Goal: Information Seeking & Learning: Understand process/instructions

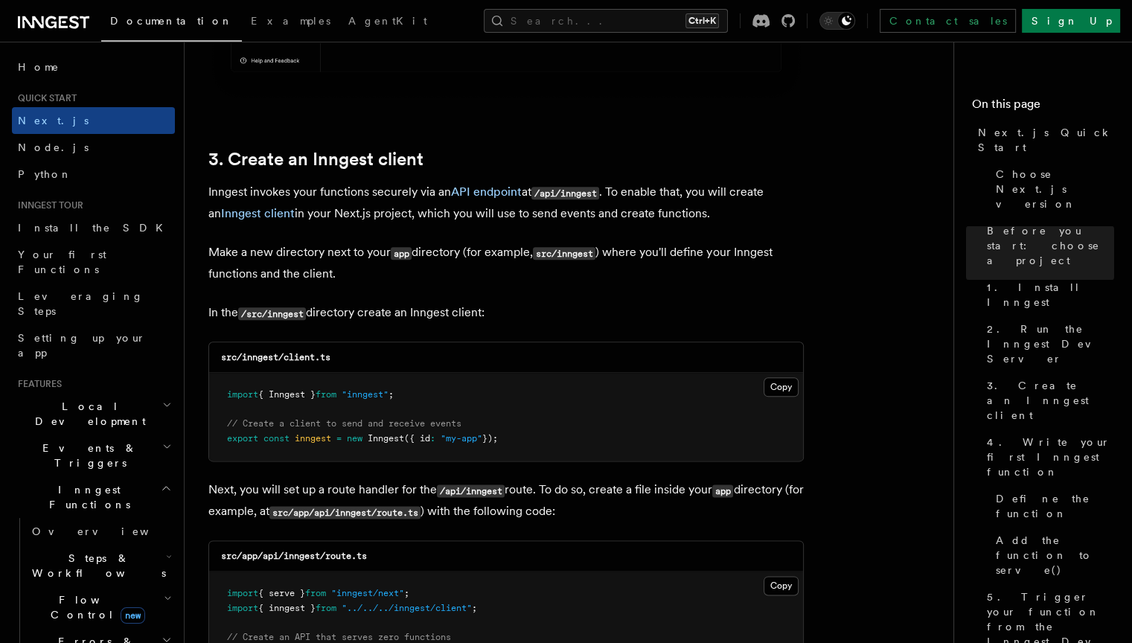
scroll to position [1751, 0]
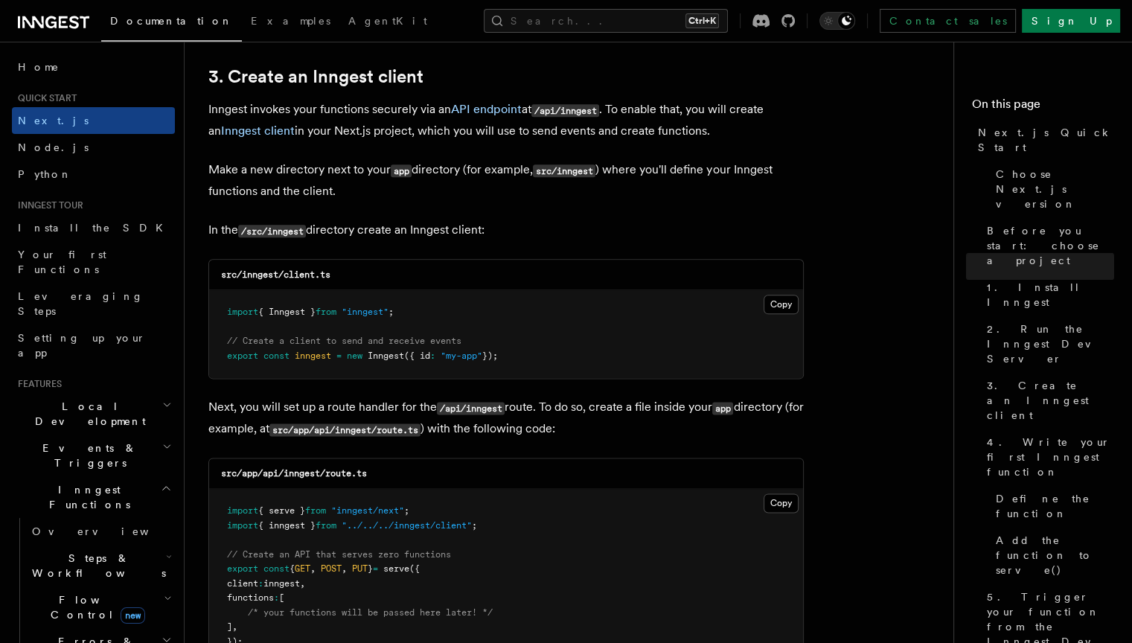
click at [250, 233] on code "/src/inngest" at bounding box center [272, 231] width 68 height 13
click at [298, 230] on code "/src/inngest" at bounding box center [272, 231] width 68 height 13
drag, startPoint x: 372, startPoint y: 253, endPoint x: 350, endPoint y: 307, distance: 58.0
drag, startPoint x: 424, startPoint y: 355, endPoint x: 336, endPoint y: 310, distance: 98.5
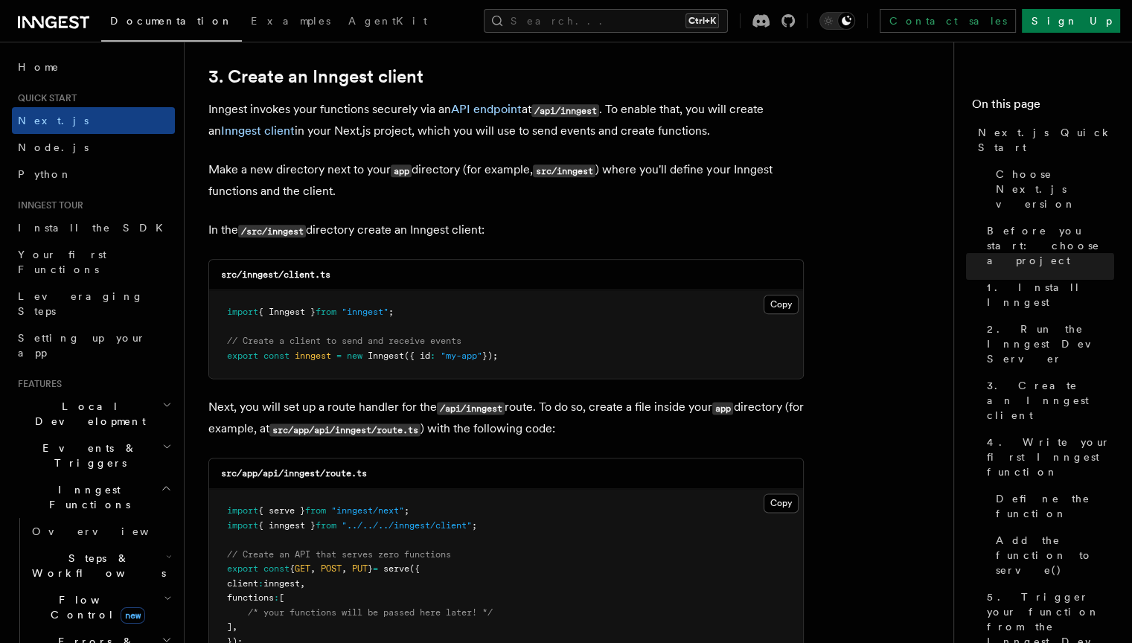
click at [474, 318] on pre "import { Inngest } from "inngest" ; // Create a client to send and receive even…" at bounding box center [506, 334] width 594 height 88
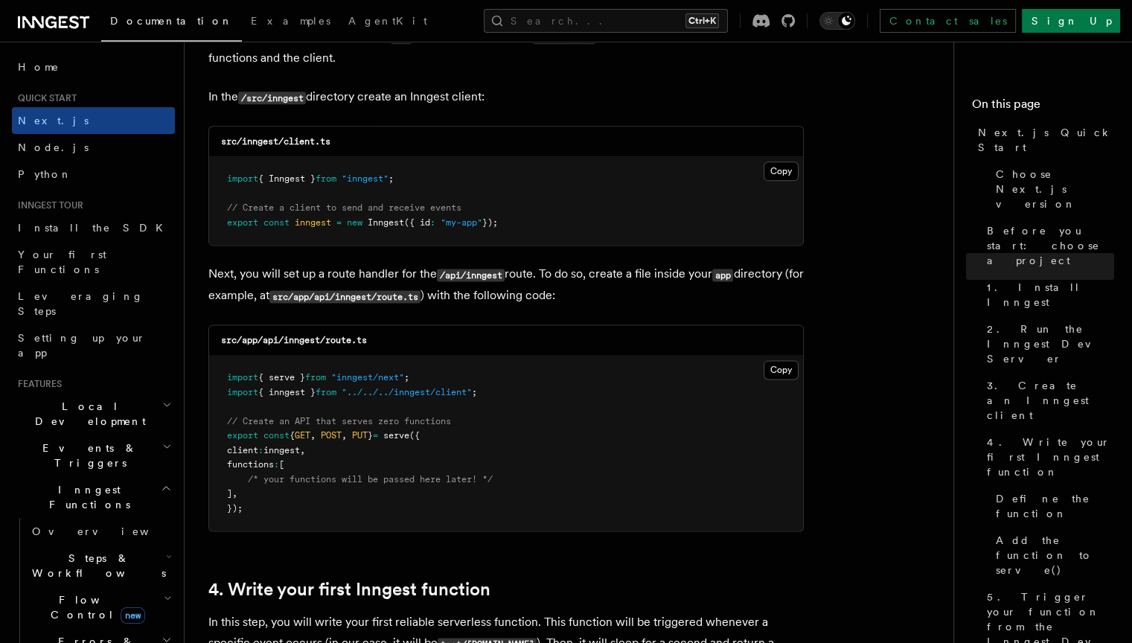
scroll to position [1942, 0]
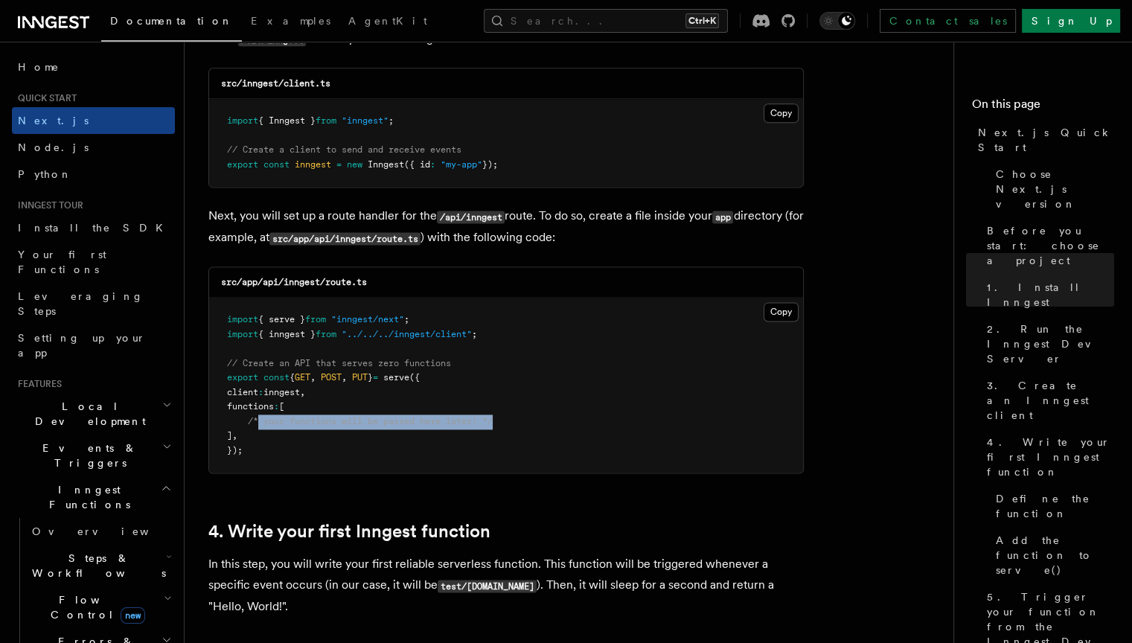
drag, startPoint x: 258, startPoint y: 424, endPoint x: 507, endPoint y: 425, distance: 248.5
click at [507, 425] on pre "import { serve } from "inngest/next" ; import { inngest } from "../../../innges…" at bounding box center [506, 385] width 594 height 175
click at [658, 433] on pre "import { serve } from "inngest/next" ; import { inngest } from "../../../innges…" at bounding box center [506, 385] width 594 height 175
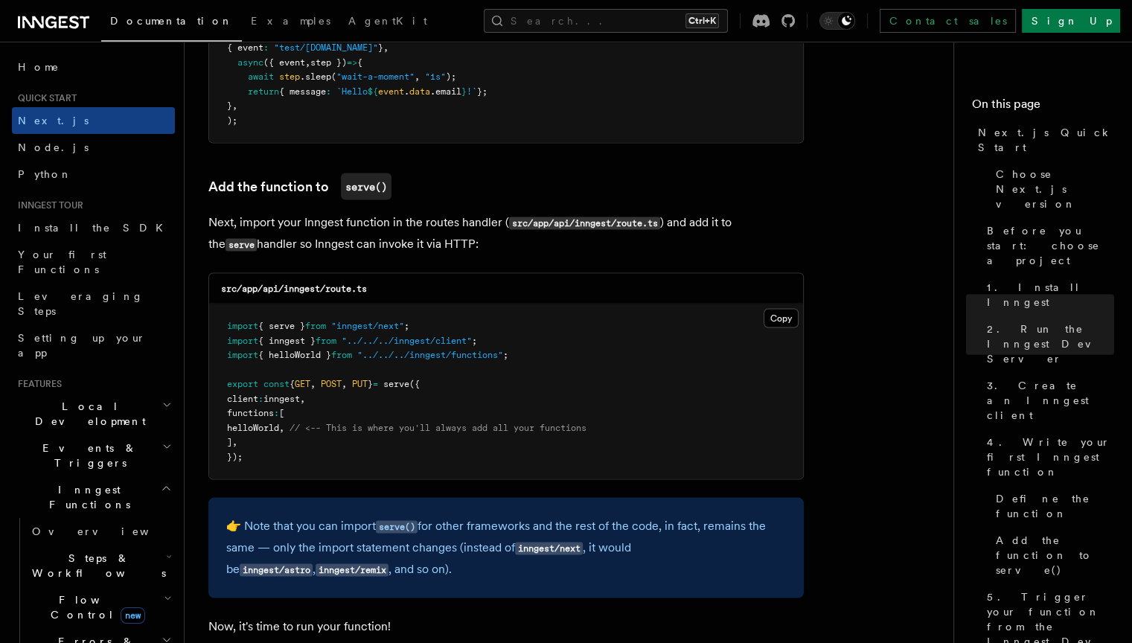
scroll to position [3021, 0]
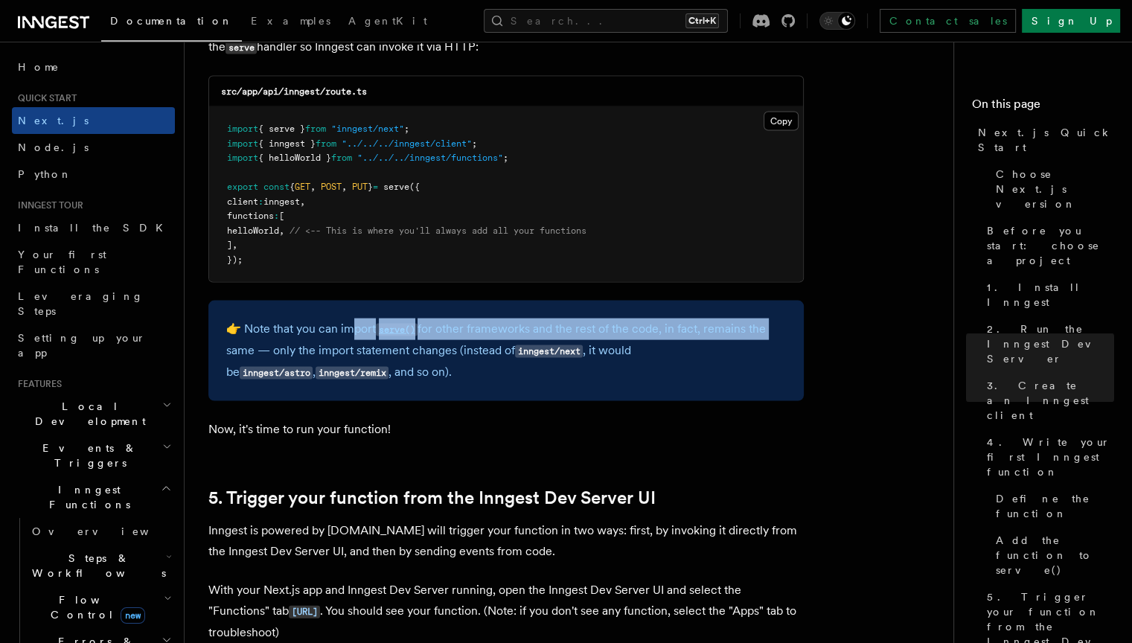
drag, startPoint x: 350, startPoint y: 333, endPoint x: 777, endPoint y: 324, distance: 426.4
click at [777, 324] on p "👉 Note that you can import serve() for other frameworks and the rest of the cod…" at bounding box center [505, 350] width 559 height 65
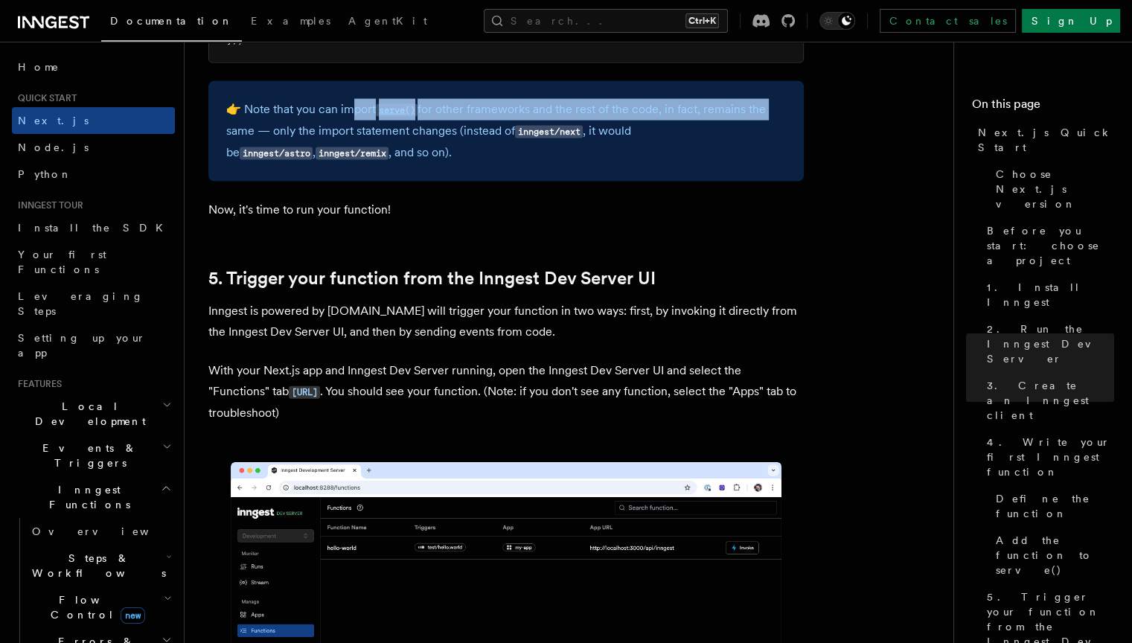
scroll to position [3241, 0]
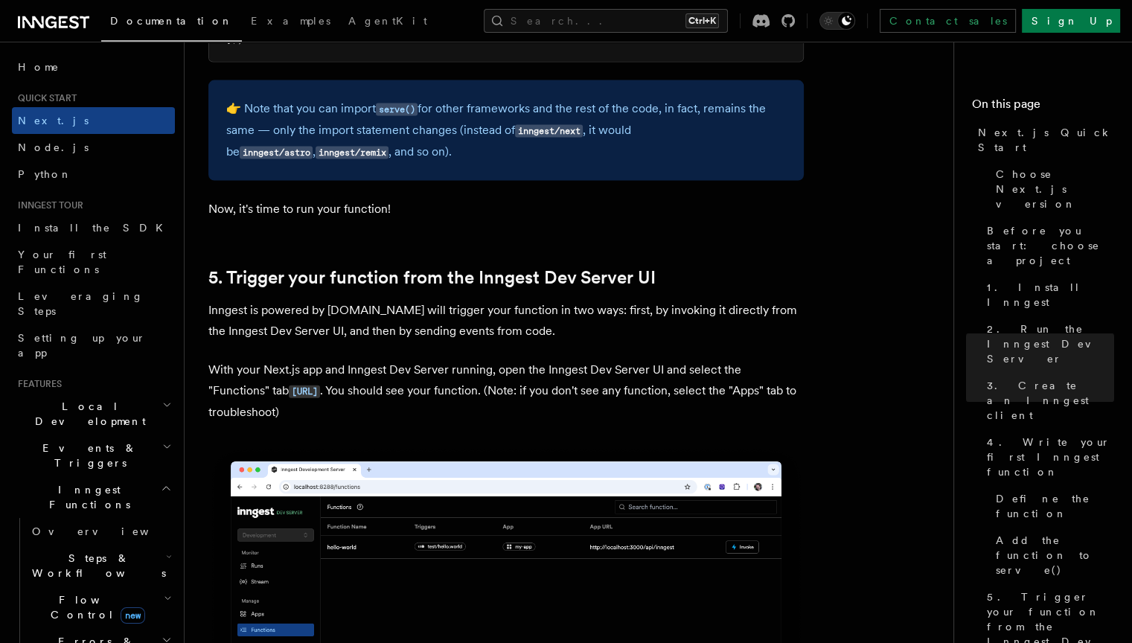
click at [482, 318] on p "Inngest is powered by [DOMAIN_NAME] will trigger your function in two ways: fir…" at bounding box center [505, 321] width 595 height 42
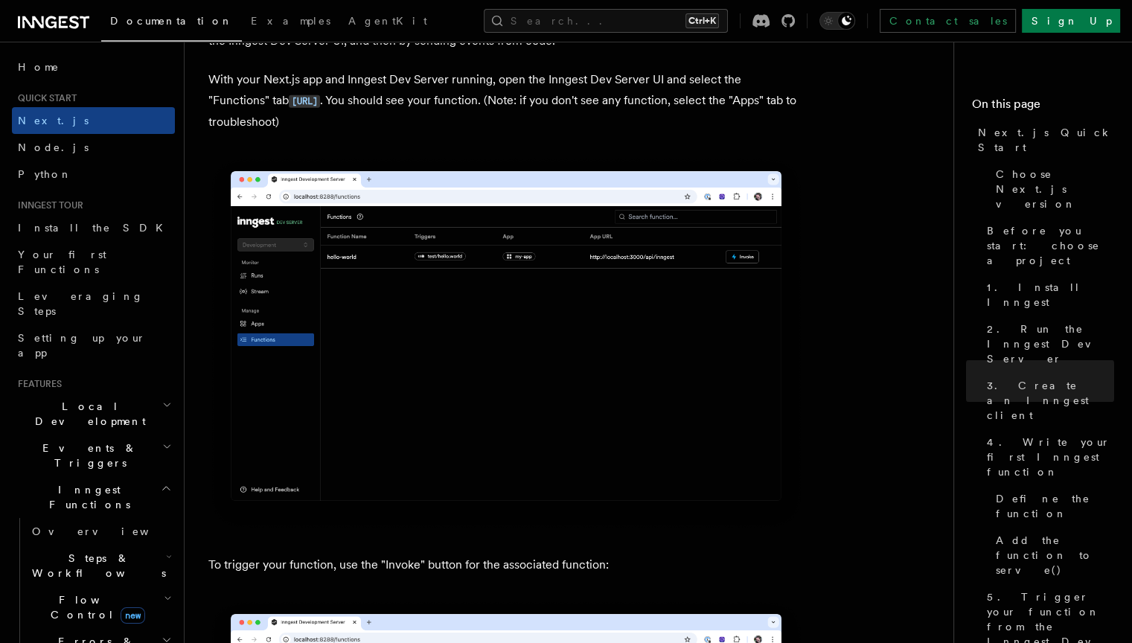
scroll to position [3901, 0]
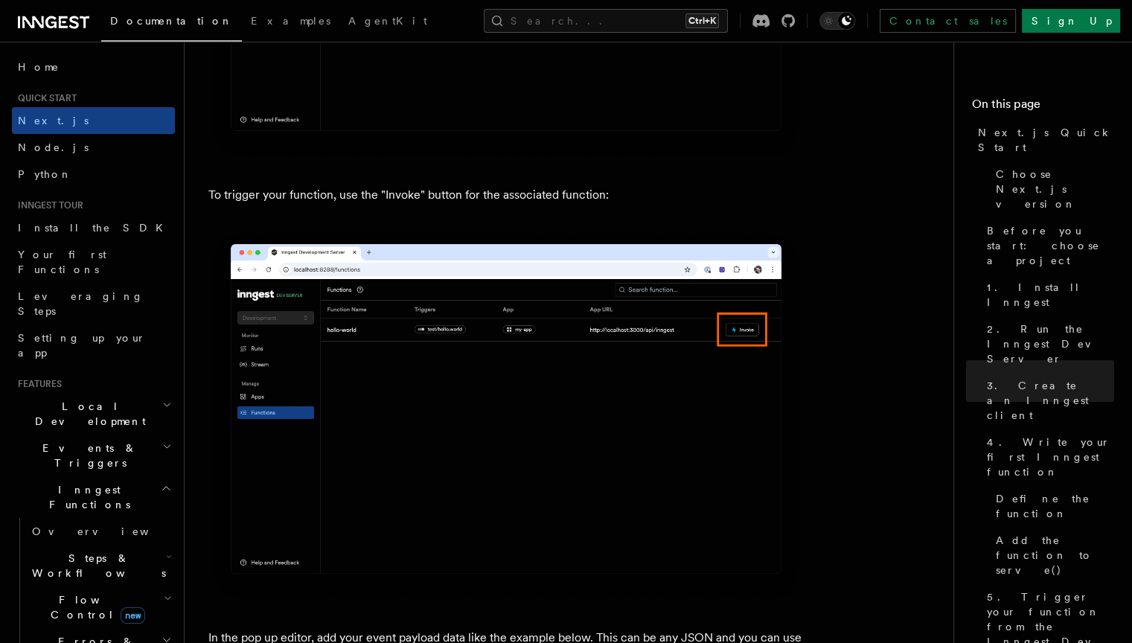
click at [398, 193] on p "To trigger your function, use the "Invoke" button for the associated function:" at bounding box center [505, 195] width 595 height 21
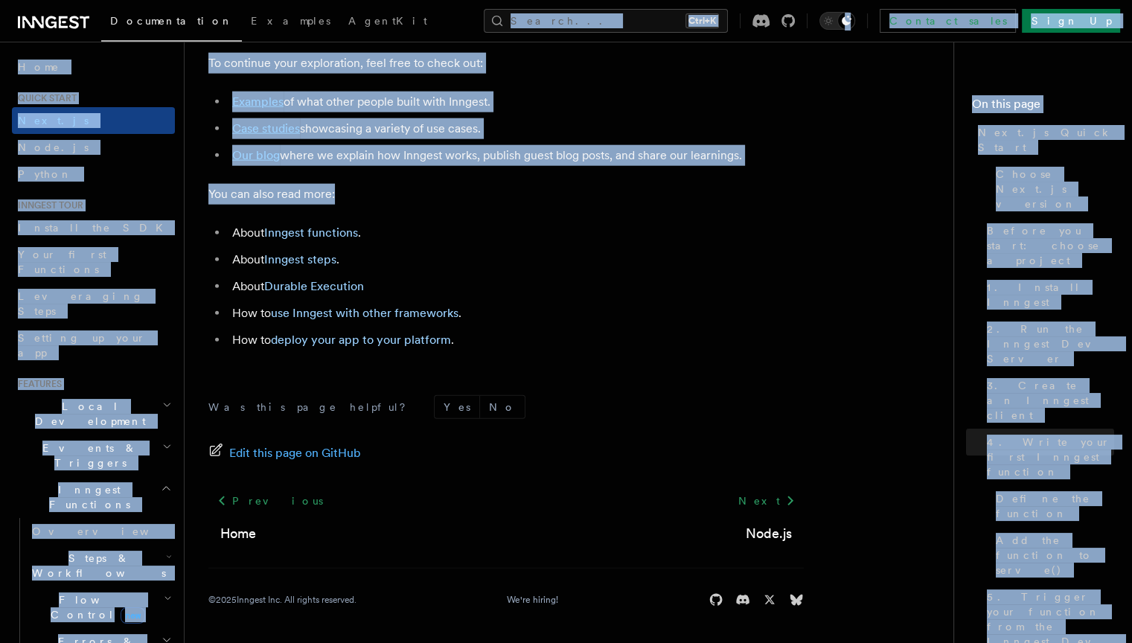
scroll to position [9351, 0]
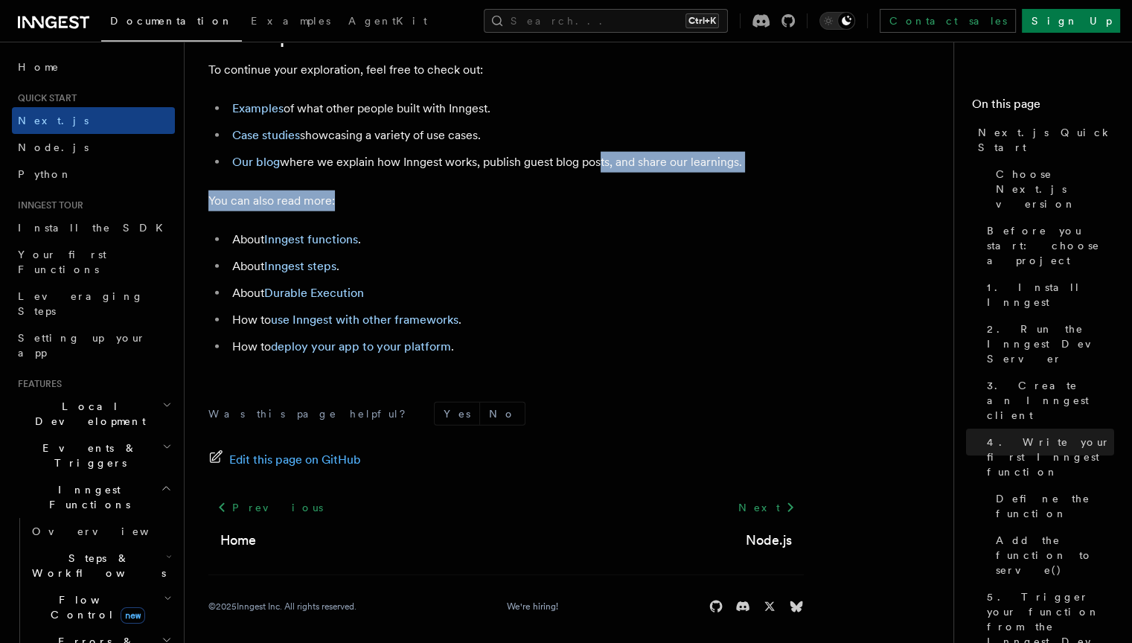
drag, startPoint x: 785, startPoint y: 170, endPoint x: 595, endPoint y: 202, distance: 192.5
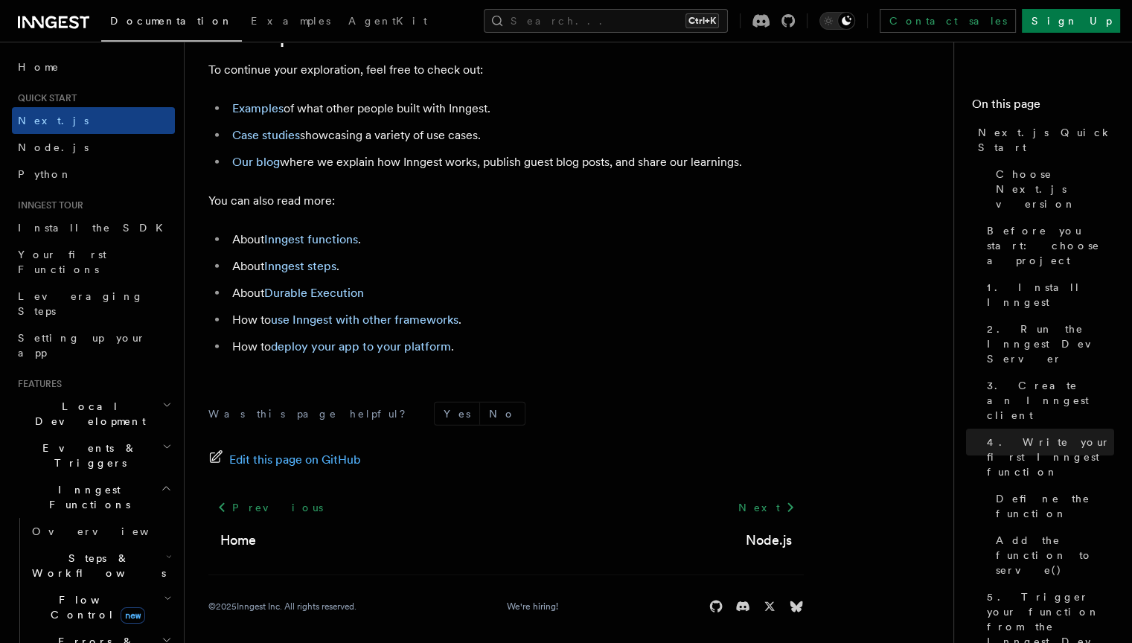
click at [605, 250] on li "About Inngest functions ." at bounding box center [516, 239] width 576 height 21
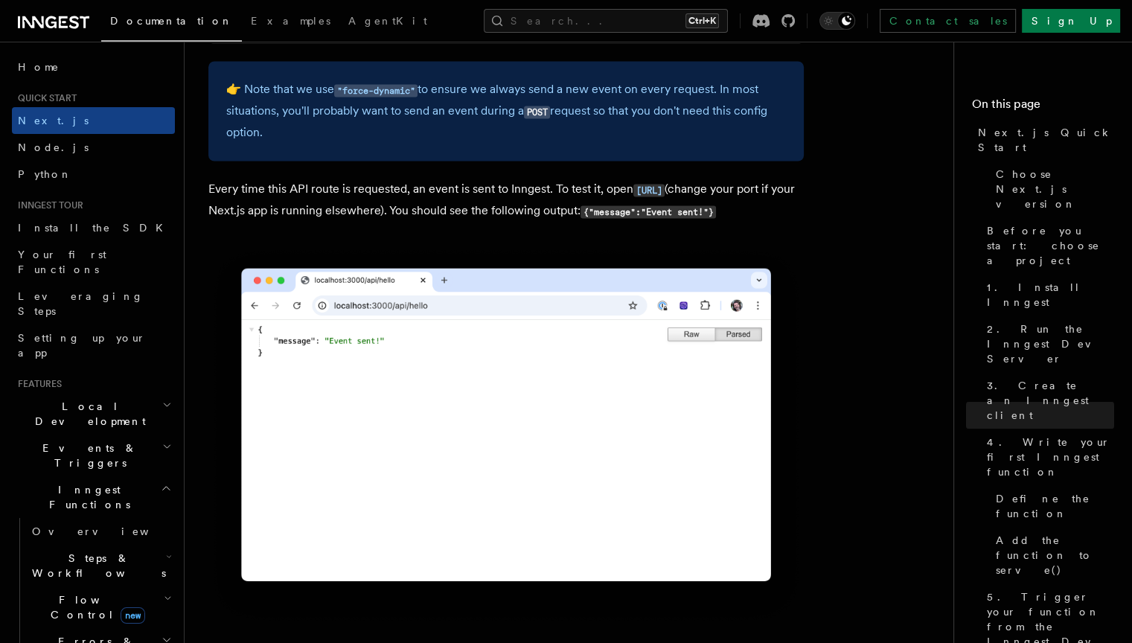
scroll to position [8170, 0]
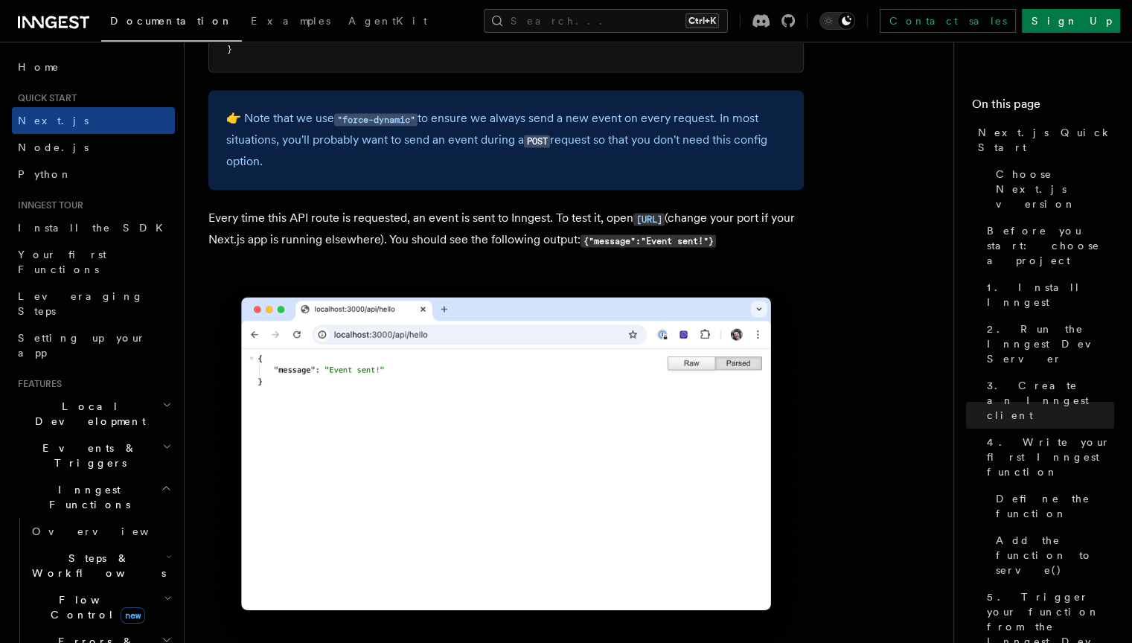
drag, startPoint x: 752, startPoint y: 195, endPoint x: 450, endPoint y: 220, distance: 303.1
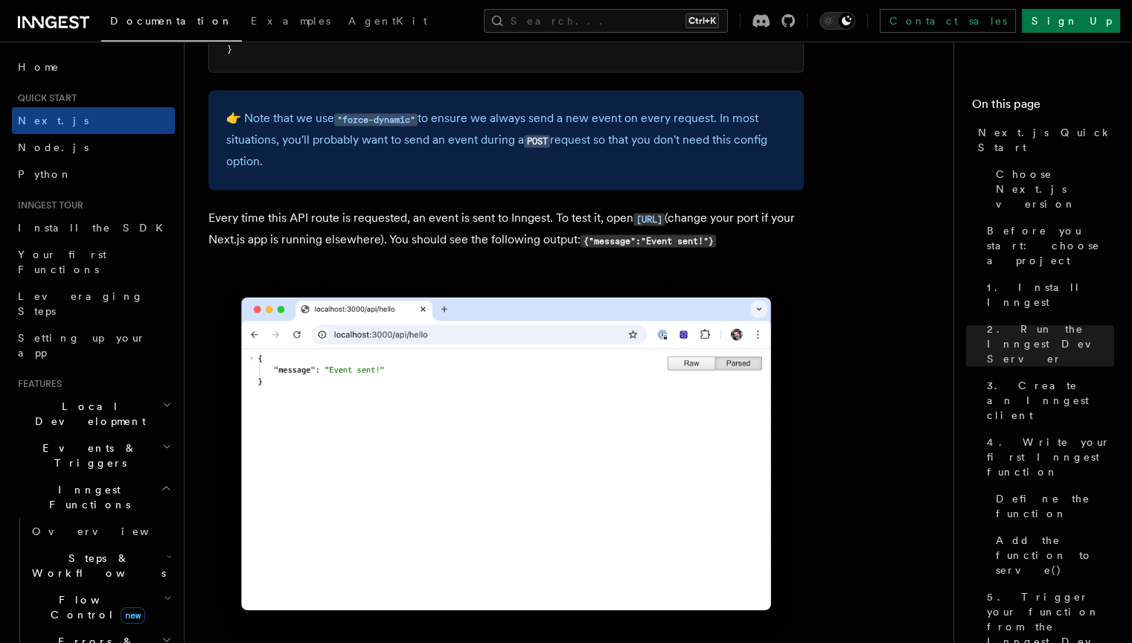
scroll to position [0, 0]
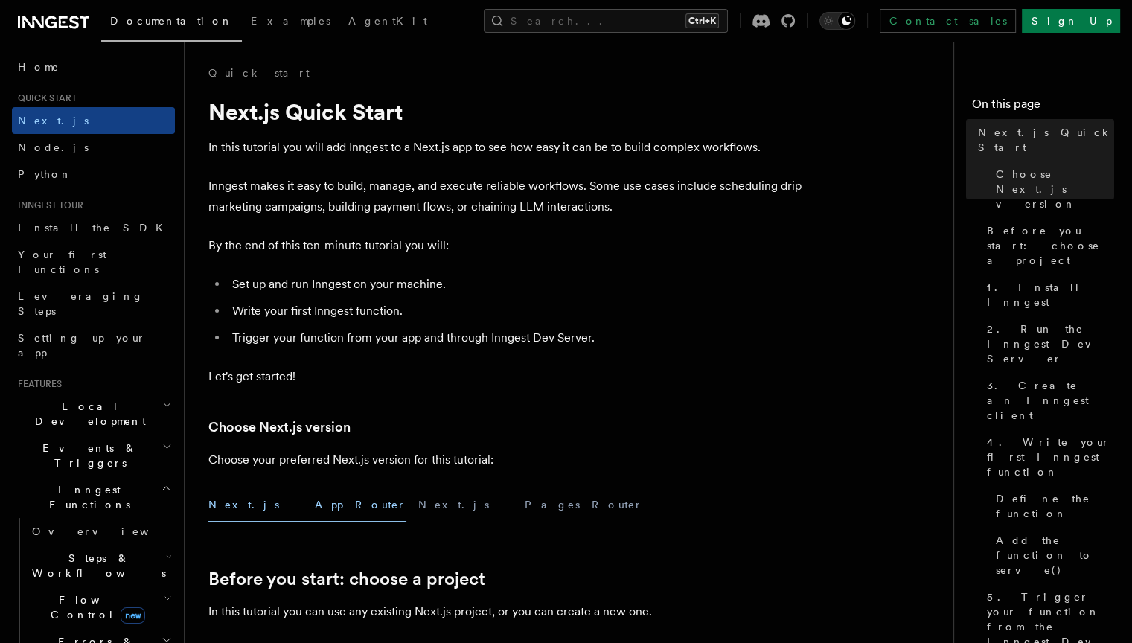
drag, startPoint x: 433, startPoint y: 106, endPoint x: 212, endPoint y: 111, distance: 221.0
click at [323, 107] on h1 "Next.js Quick Start" at bounding box center [505, 111] width 595 height 27
click at [212, 111] on h1 "Next.js Quick Start" at bounding box center [505, 111] width 595 height 27
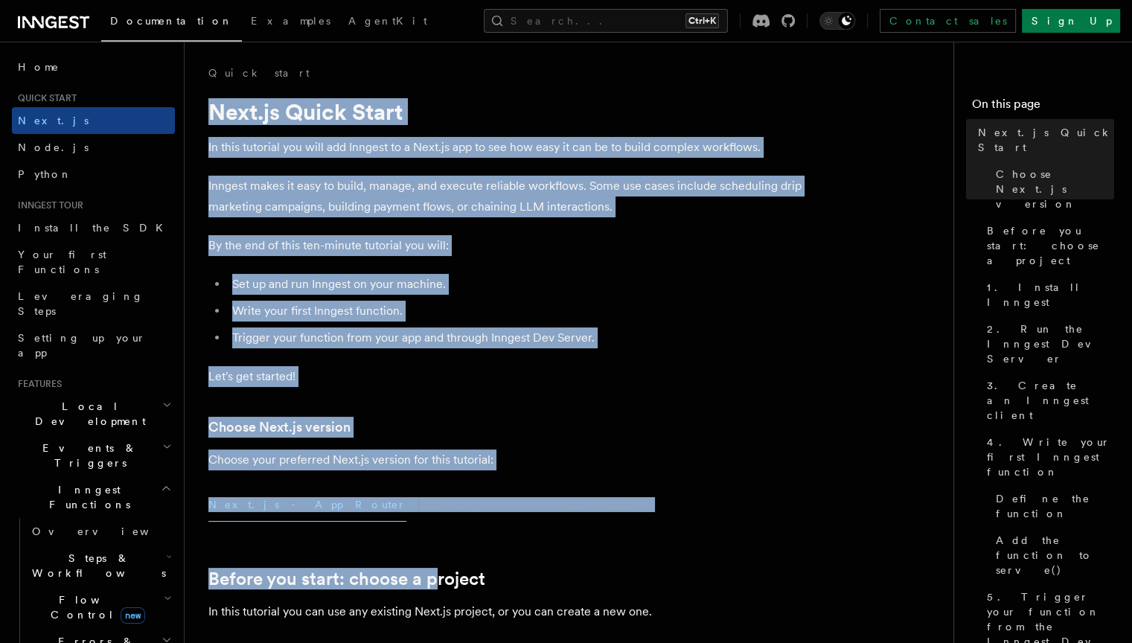
drag, startPoint x: 209, startPoint y: 109, endPoint x: 434, endPoint y: 535, distance: 481.6
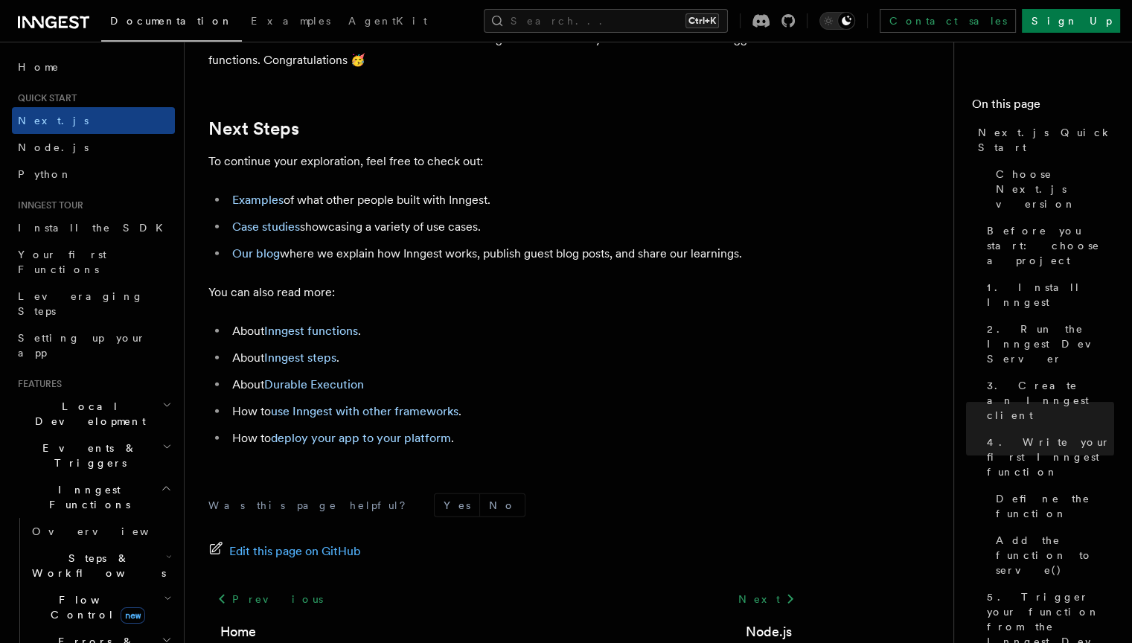
scroll to position [9298, 0]
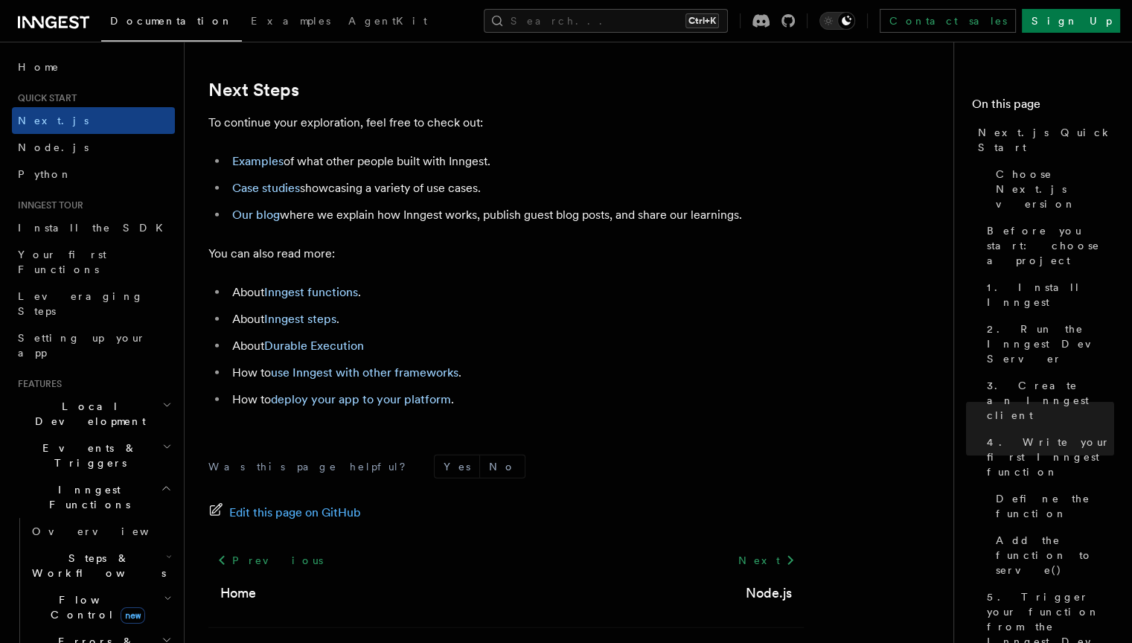
click at [744, 225] on li "Our blog where we explain how Inngest works, publish guest blog posts, and shar…" at bounding box center [516, 215] width 576 height 21
copy article "Next.js Quick Start In this tutorial you will add Inngest to a Next.js app to s…"
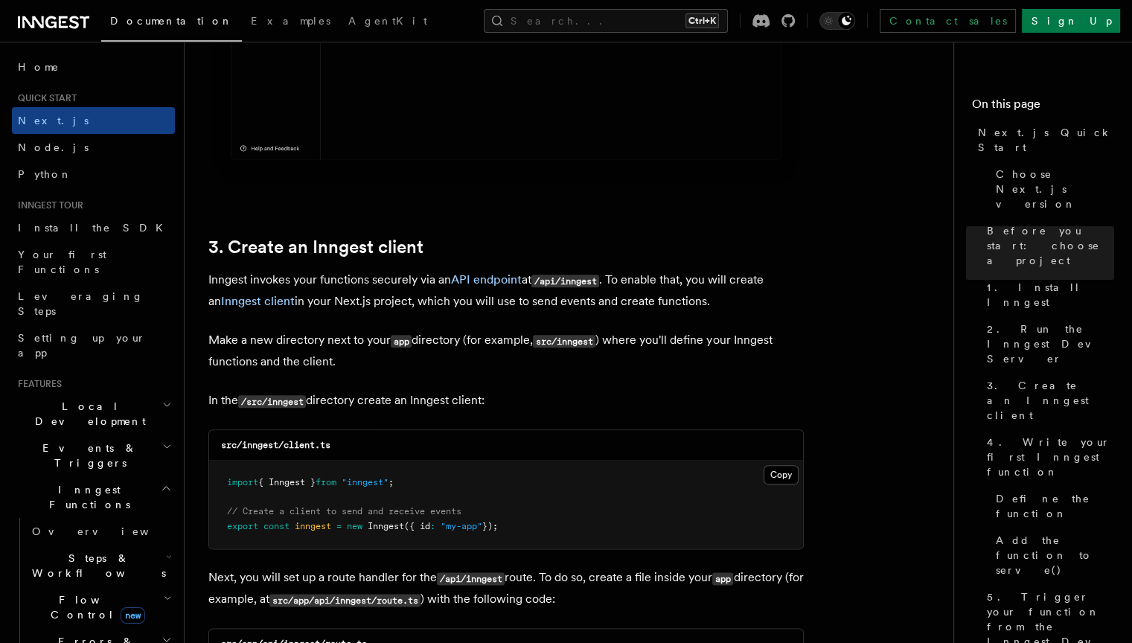
scroll to position [1600, 0]
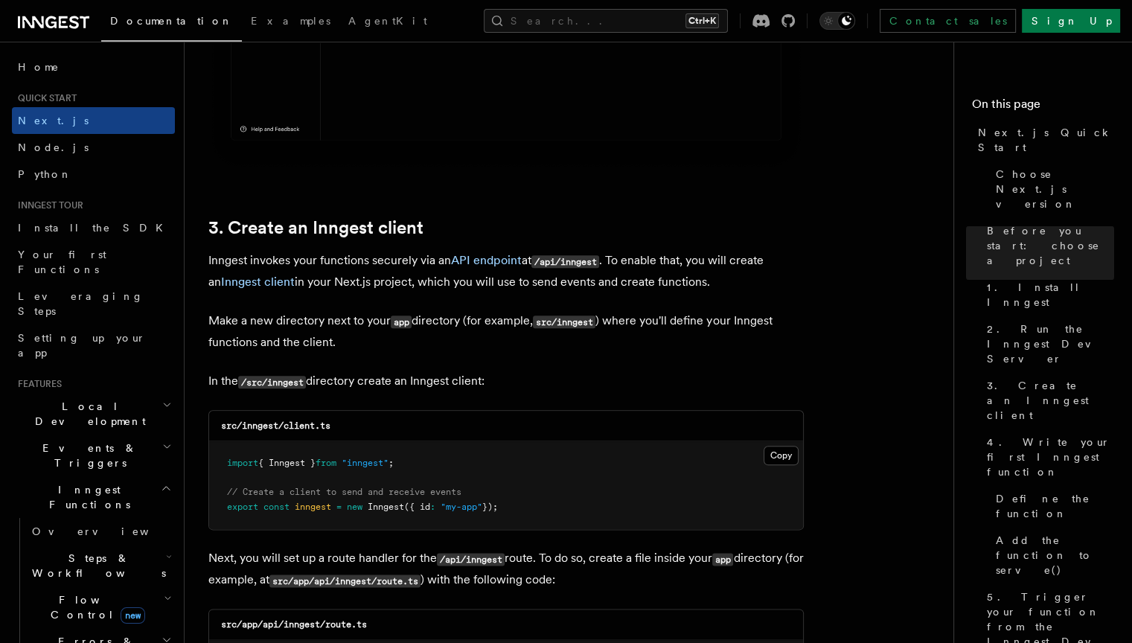
click at [730, 388] on p "In the /src/inngest directory create an Inngest client:" at bounding box center [505, 382] width 595 height 22
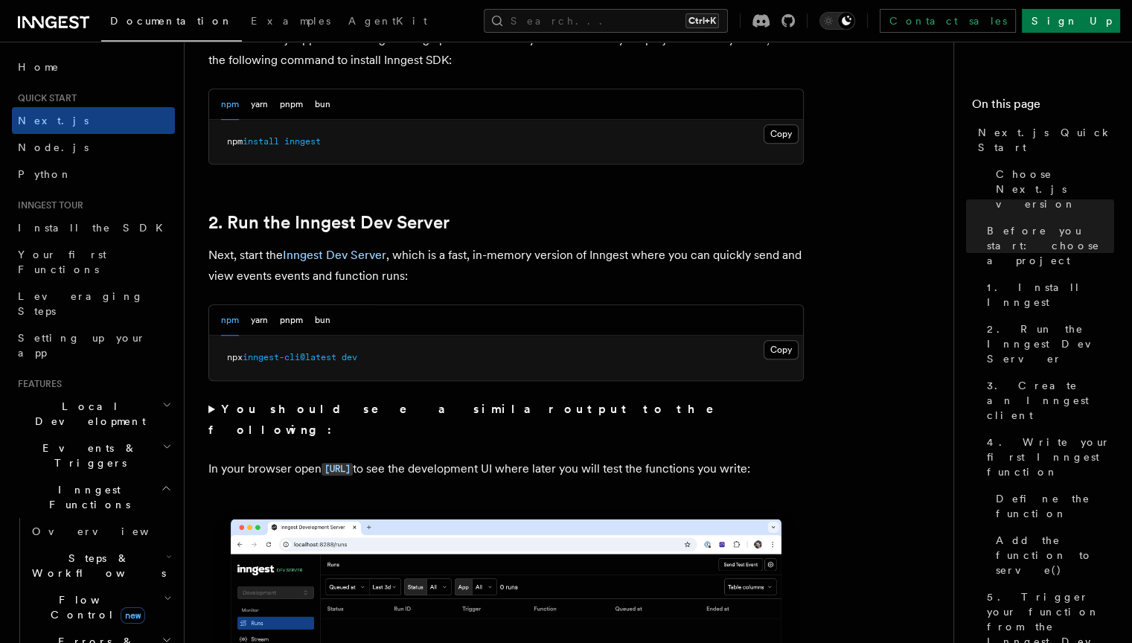
scroll to position [833, 0]
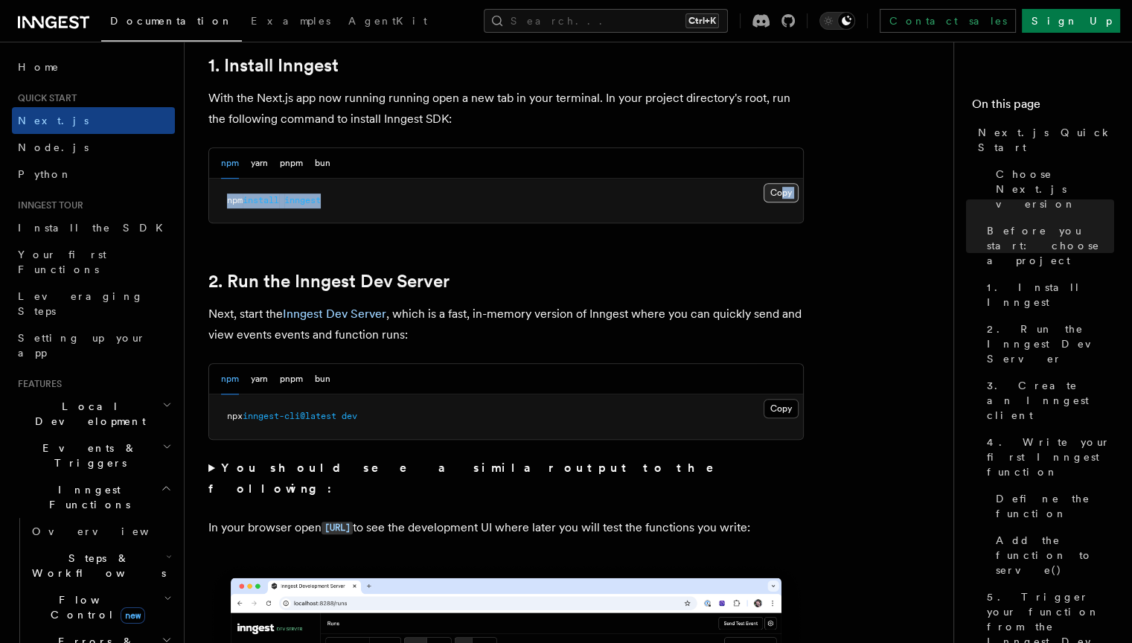
click at [783, 182] on div "Copy Copied npm install inngest" at bounding box center [506, 201] width 594 height 45
click at [784, 185] on button "Copy Copied" at bounding box center [780, 192] width 35 height 19
click at [732, 211] on pre "npm install inngest" at bounding box center [506, 201] width 594 height 45
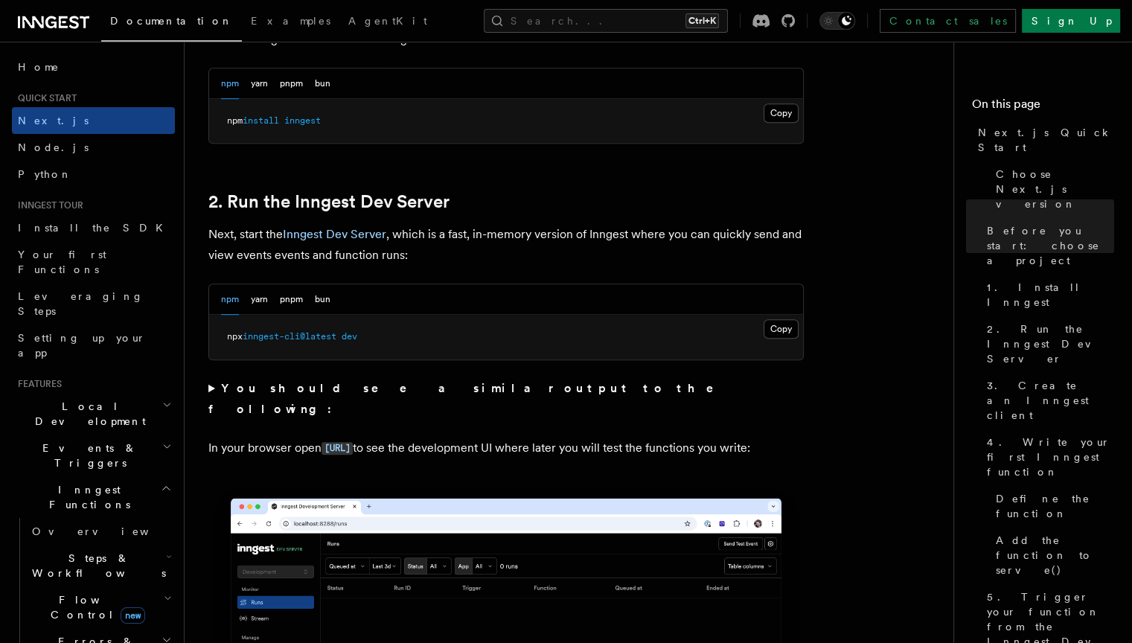
scroll to position [917, 0]
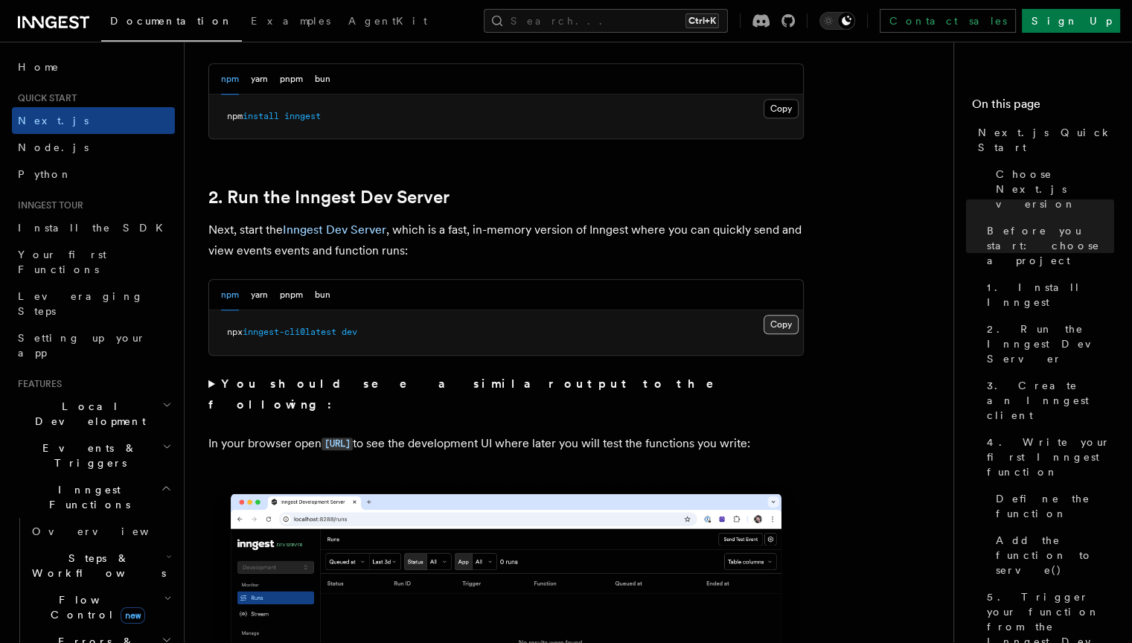
click at [796, 324] on button "Copy Copied" at bounding box center [780, 324] width 35 height 19
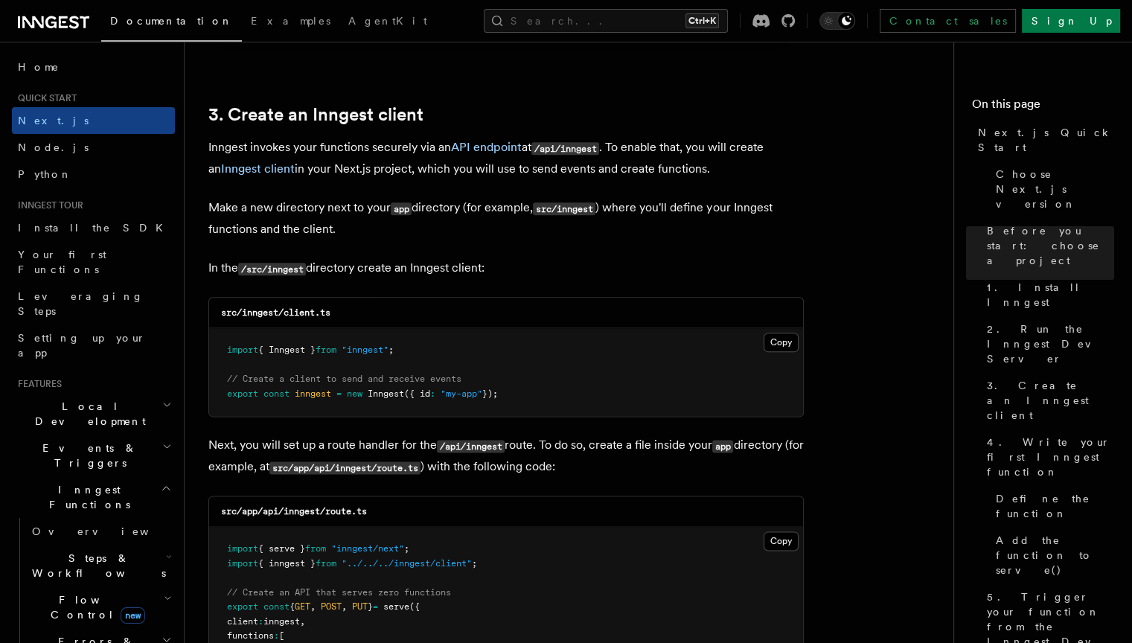
scroll to position [1732, 0]
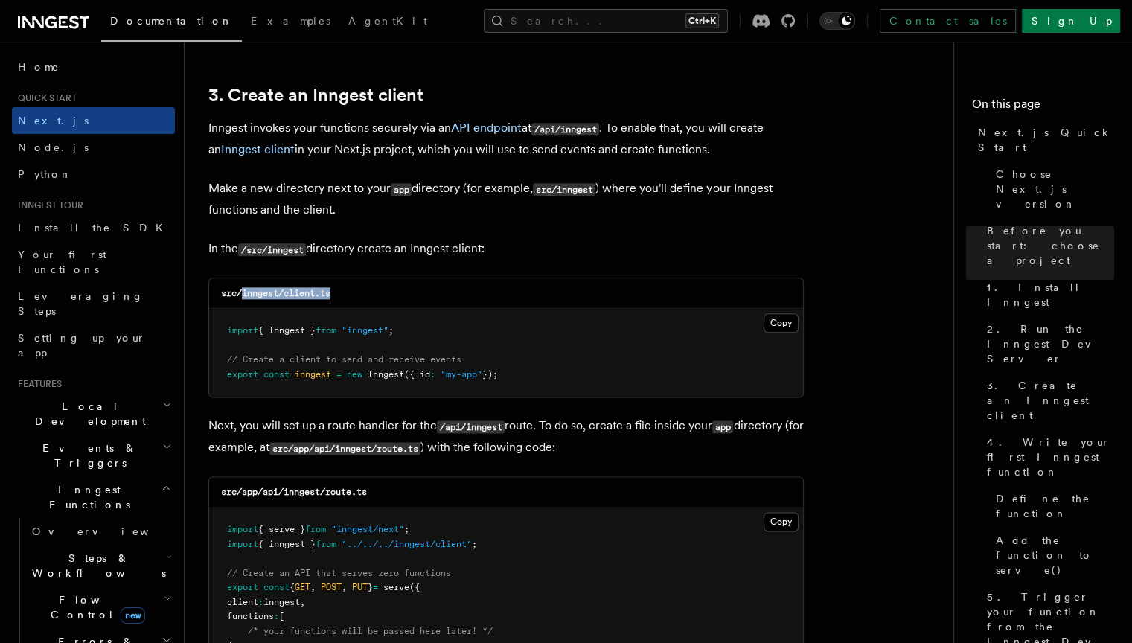
drag, startPoint x: 362, startPoint y: 292, endPoint x: 243, endPoint y: 295, distance: 119.1
click at [243, 295] on div "src/inngest/client.ts" at bounding box center [506, 293] width 594 height 31
copy code "inngest/client.ts"
click at [785, 325] on button "Copy Copied" at bounding box center [780, 322] width 35 height 19
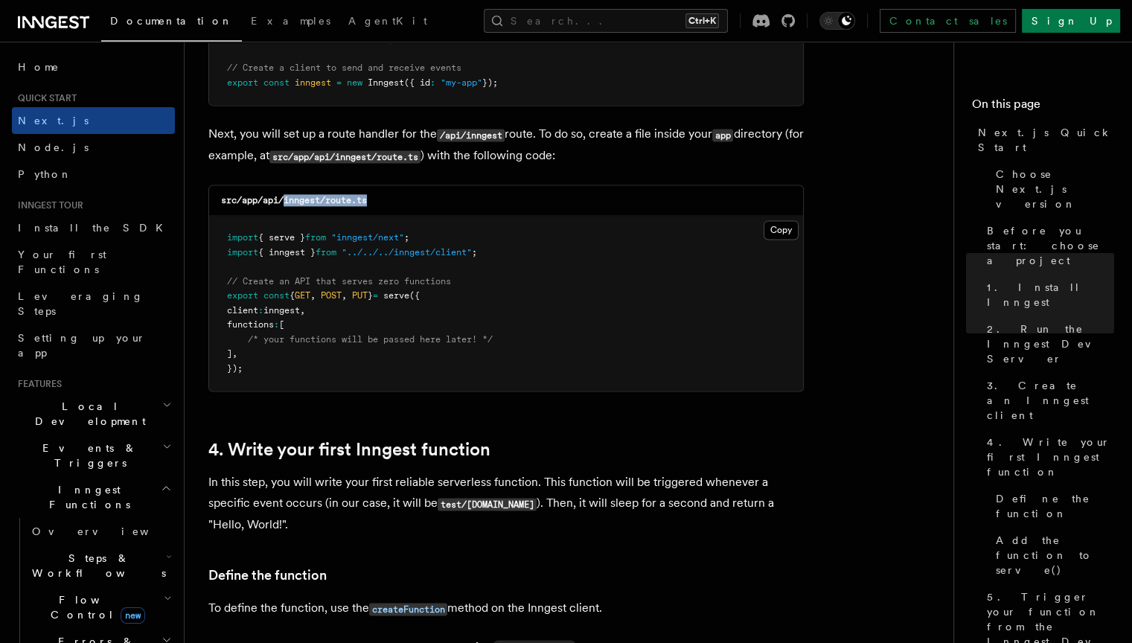
drag, startPoint x: 398, startPoint y: 199, endPoint x: 286, endPoint y: 202, distance: 112.4
click at [286, 202] on div "src/app/api/inngest/route.ts" at bounding box center [506, 200] width 594 height 31
copy code "inngest/route.ts"
click at [789, 229] on button "Copy Copied" at bounding box center [780, 229] width 35 height 19
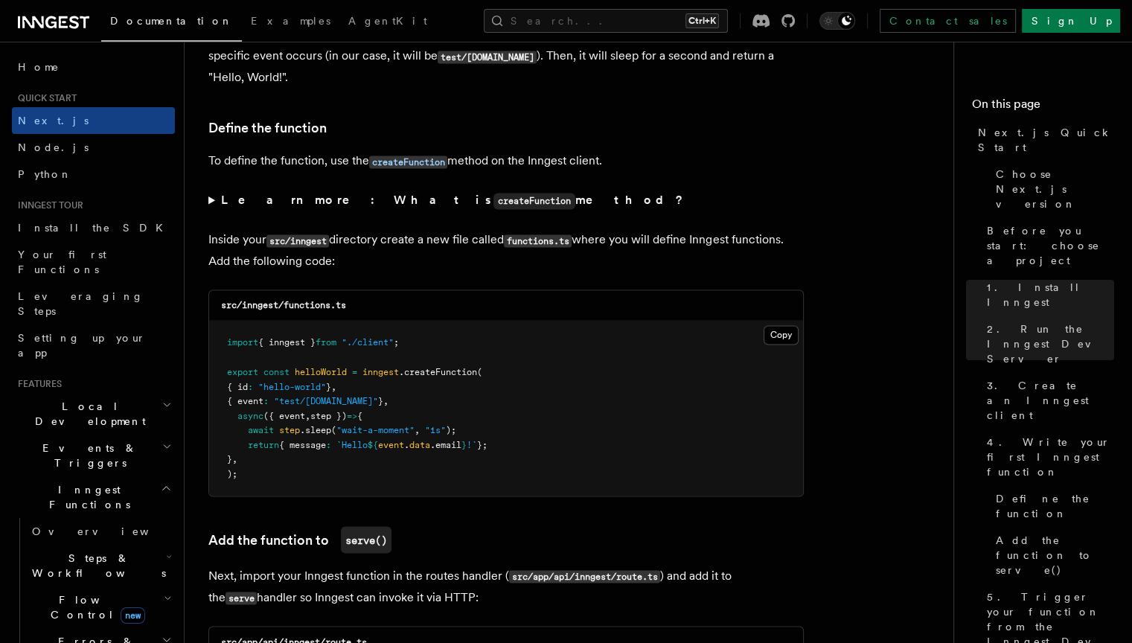
scroll to position [2474, 0]
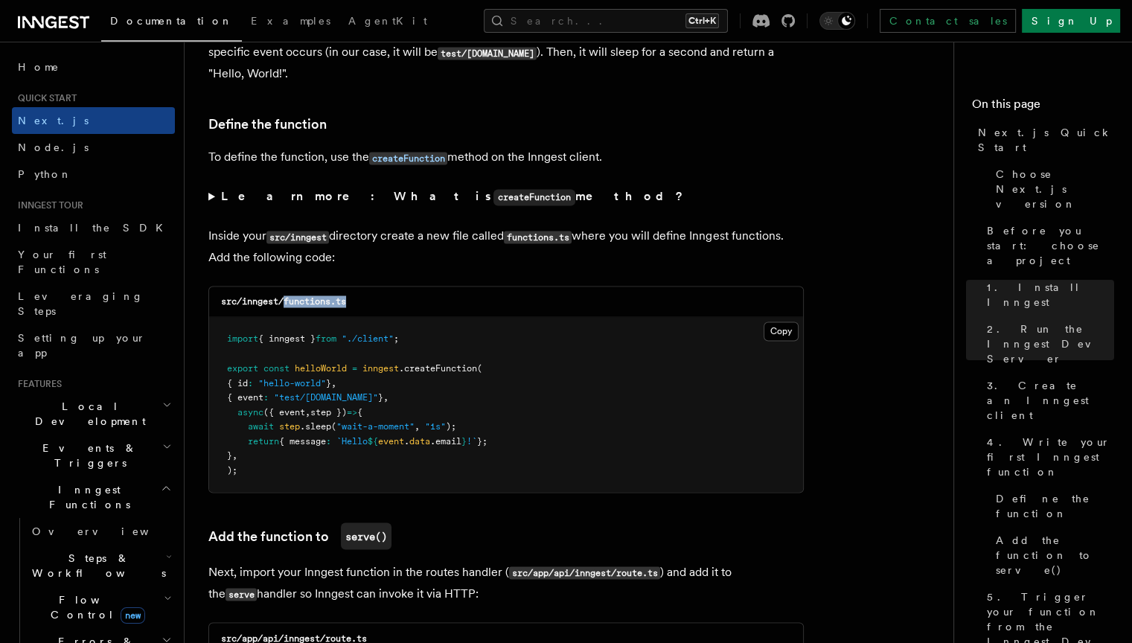
drag, startPoint x: 383, startPoint y: 307, endPoint x: 286, endPoint y: 312, distance: 97.6
click at [286, 312] on div "src/inngest/functions.ts" at bounding box center [506, 301] width 594 height 31
copy code "functions.ts"
click at [517, 329] on pre "import { inngest } from "./client" ; export const helloWorld = inngest .createF…" at bounding box center [506, 404] width 594 height 175
drag, startPoint x: 458, startPoint y: 351, endPoint x: 199, endPoint y: 341, distance: 259.1
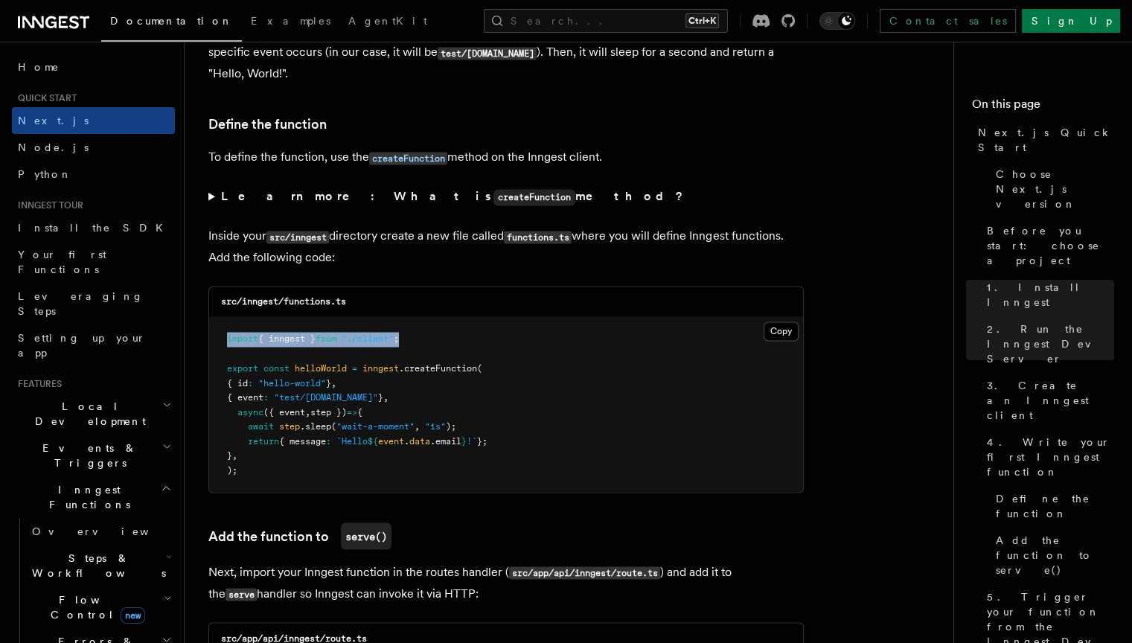
copy span "import { inngest } from "./client" ;"
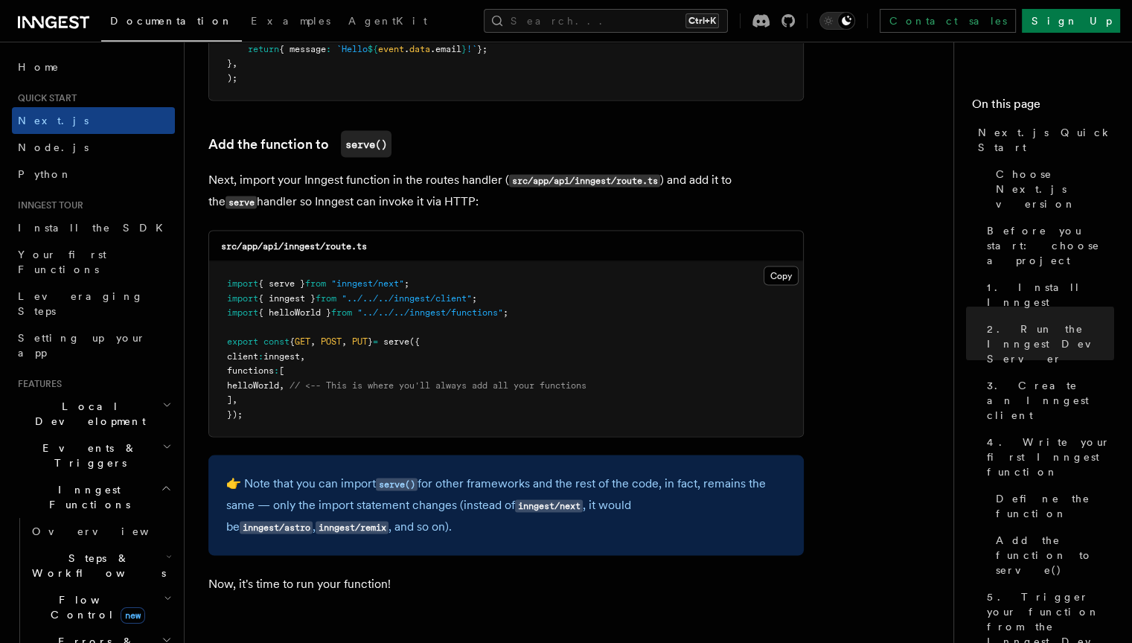
scroll to position [2872, 0]
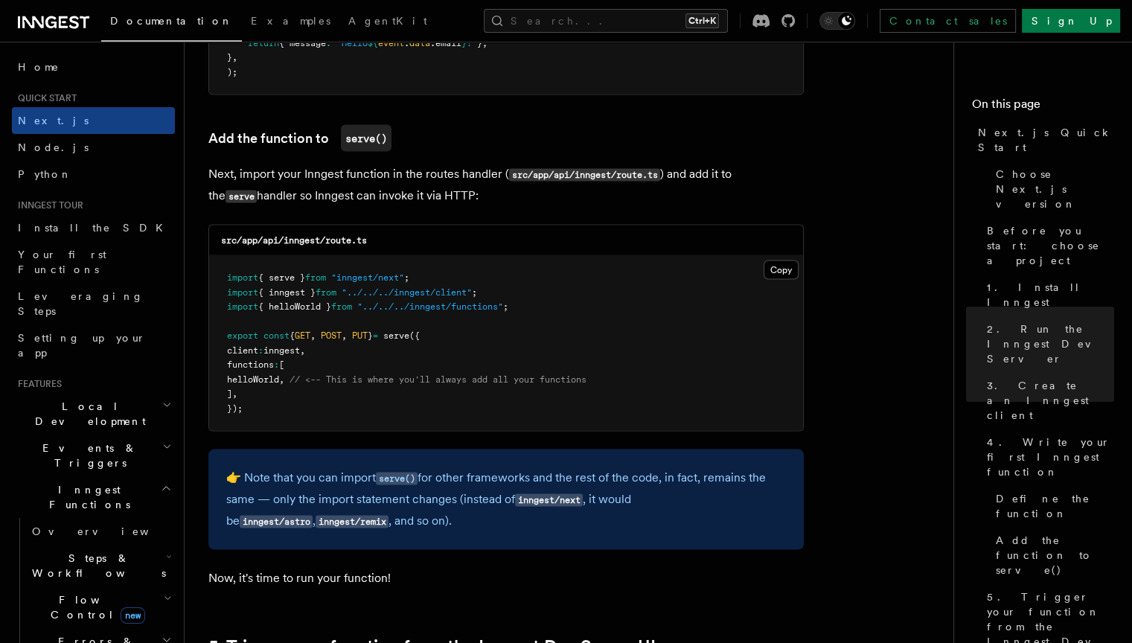
click at [571, 227] on div "src/app/api/inngest/route.ts" at bounding box center [506, 240] width 594 height 31
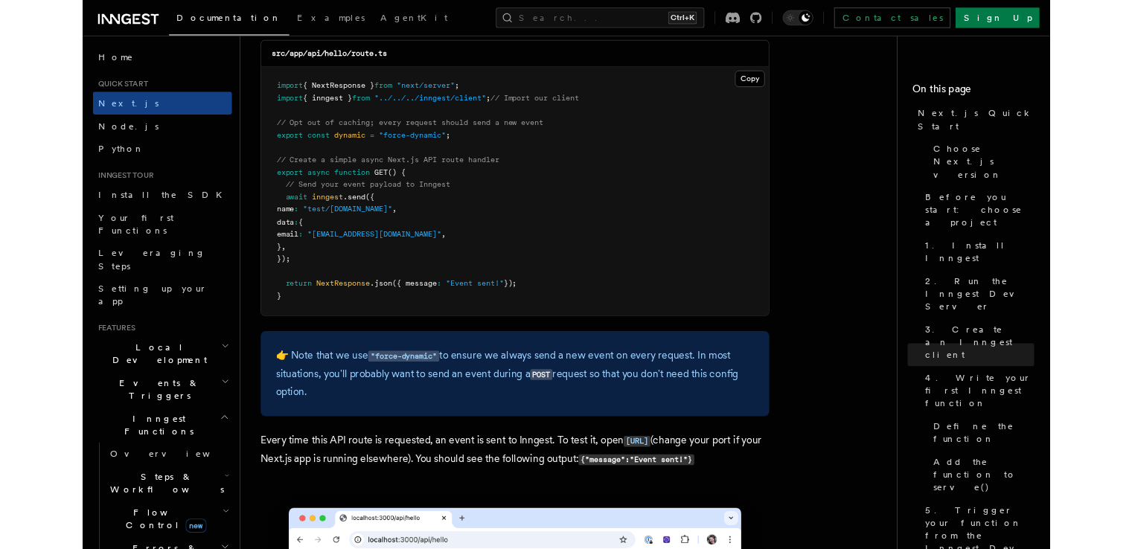
scroll to position [7798, 0]
